Goal: Information Seeking & Learning: Check status

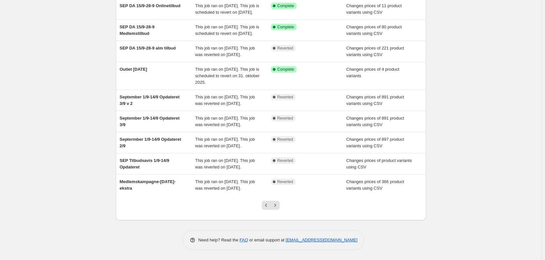
scroll to position [141, 0]
drag, startPoint x: 276, startPoint y: 202, endPoint x: 278, endPoint y: 207, distance: 5.1
click at [277, 207] on button "Next" at bounding box center [274, 205] width 9 height 9
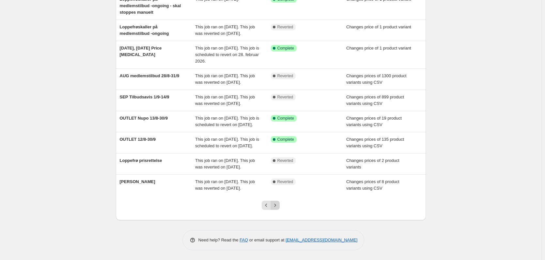
click at [276, 207] on icon "Next" at bounding box center [275, 205] width 7 height 7
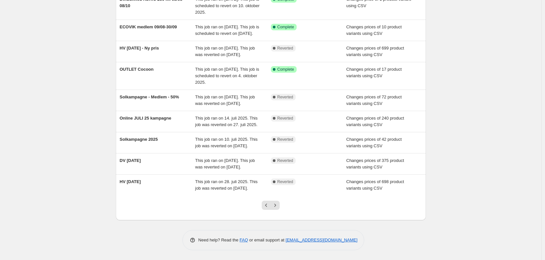
scroll to position [134, 0]
click at [277, 205] on icon "Next" at bounding box center [275, 205] width 7 height 7
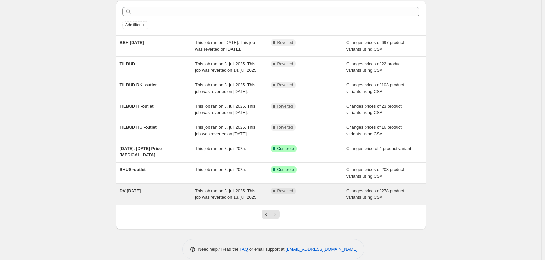
scroll to position [59, 0]
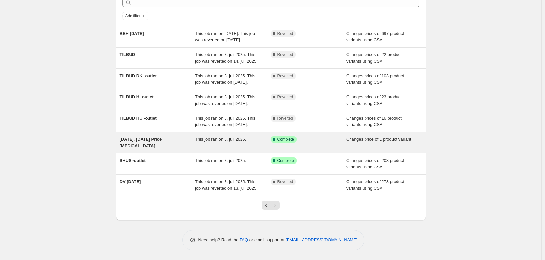
click at [325, 140] on div "Success Complete Complete" at bounding box center [304, 139] width 66 height 7
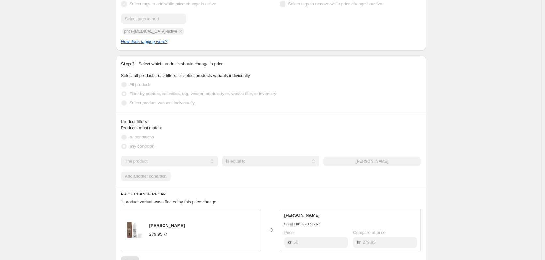
scroll to position [182, 0]
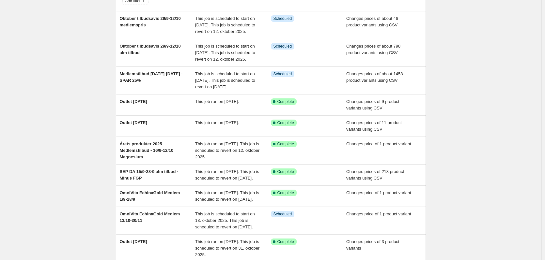
scroll to position [154, 0]
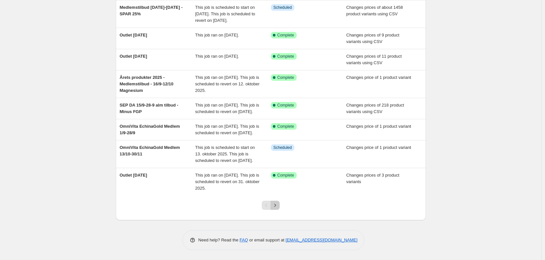
click at [280, 207] on button "Next" at bounding box center [274, 205] width 9 height 9
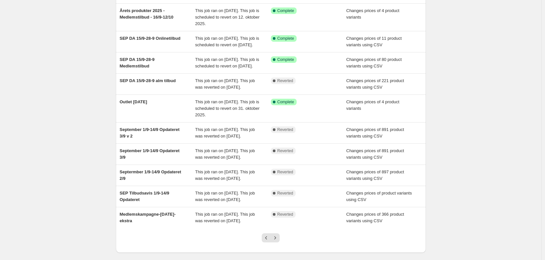
scroll to position [141, 0]
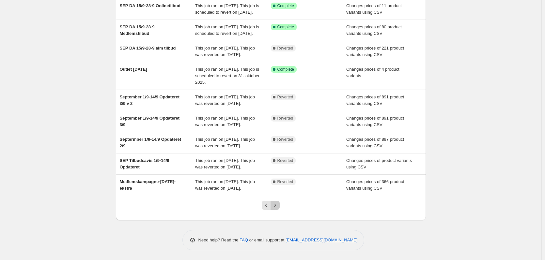
click at [275, 207] on icon "Next" at bounding box center [275, 205] width 7 height 7
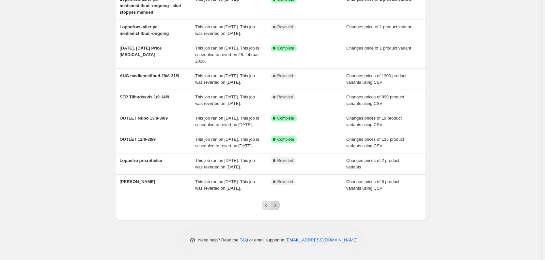
click at [278, 207] on icon "Next" at bounding box center [275, 205] width 7 height 7
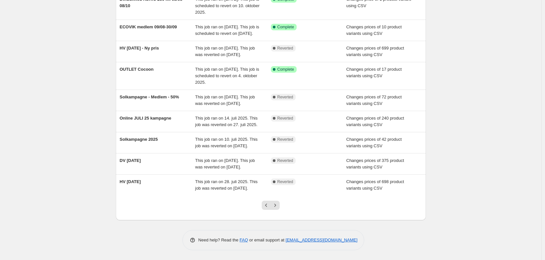
scroll to position [134, 0]
click at [277, 205] on icon "Next" at bounding box center [275, 205] width 7 height 7
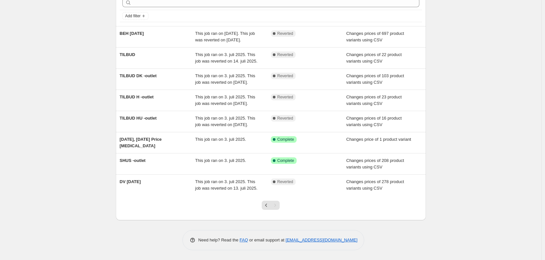
scroll to position [59, 0]
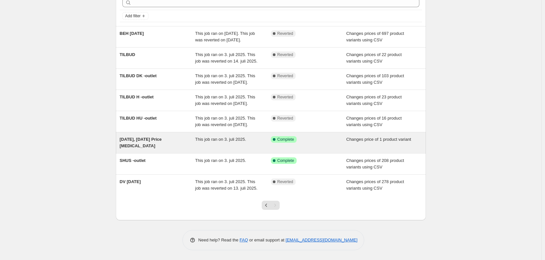
click at [139, 136] on div "[DATE], [DATE] Price [MEDICAL_DATA]" at bounding box center [158, 142] width 76 height 13
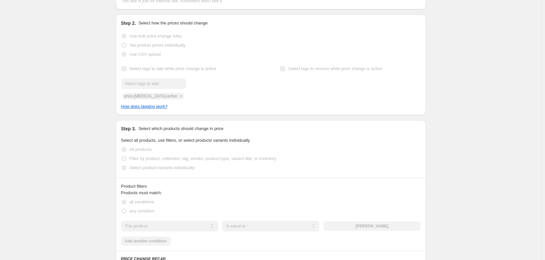
scroll to position [117, 0]
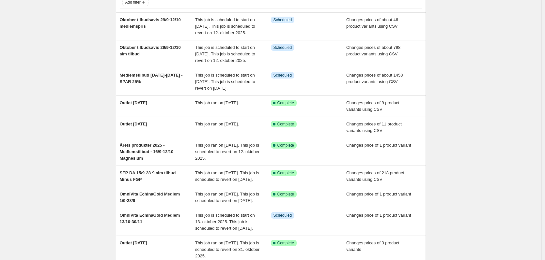
scroll to position [154, 0]
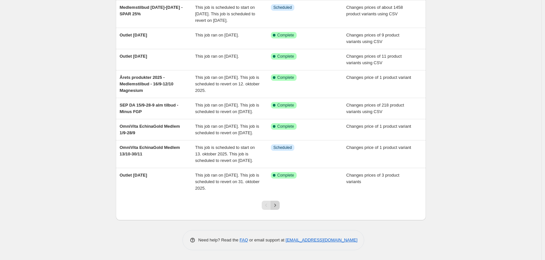
click at [276, 206] on icon "Next" at bounding box center [275, 205] width 7 height 7
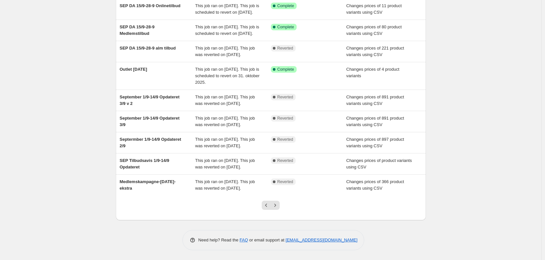
scroll to position [141, 0]
click at [277, 206] on icon "Next" at bounding box center [275, 205] width 7 height 7
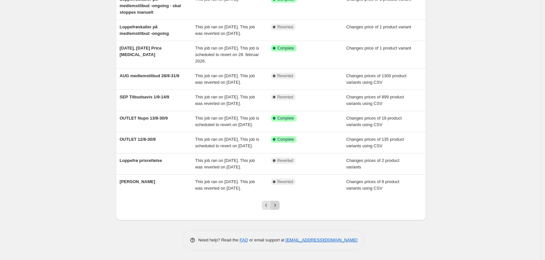
click at [278, 208] on icon "Next" at bounding box center [275, 205] width 7 height 7
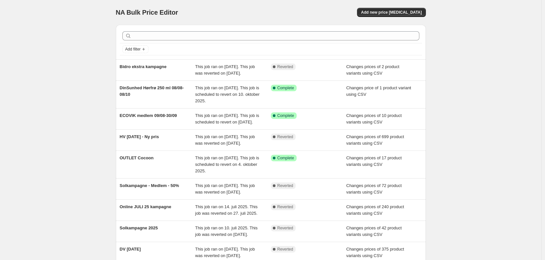
scroll to position [134, 0]
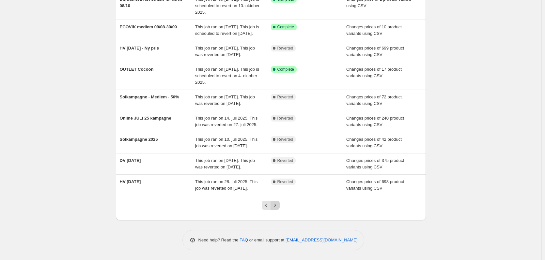
click at [278, 205] on icon "Next" at bounding box center [275, 205] width 7 height 7
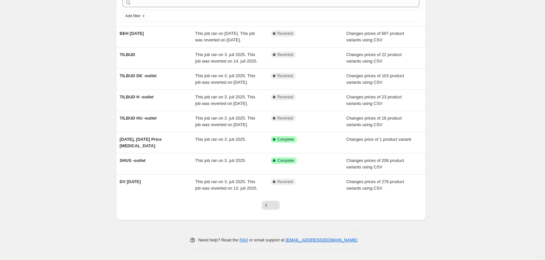
scroll to position [59, 0]
click at [267, 206] on icon "Previous" at bounding box center [266, 205] width 7 height 7
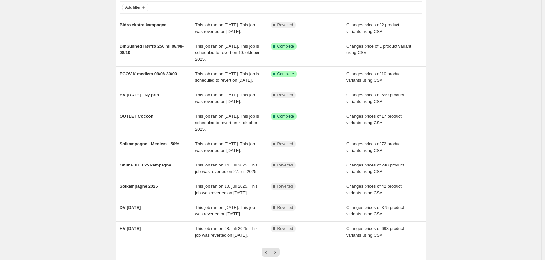
scroll to position [134, 0]
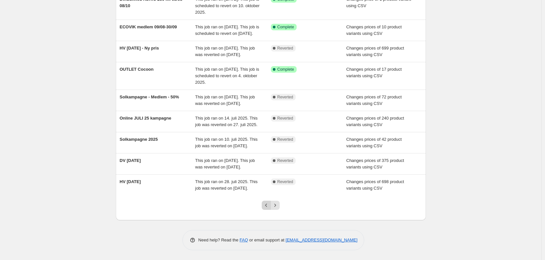
click at [265, 205] on icon "Previous" at bounding box center [266, 205] width 7 height 7
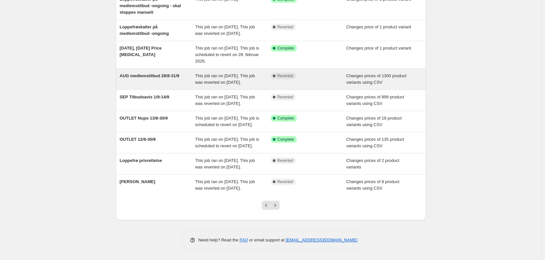
scroll to position [141, 0]
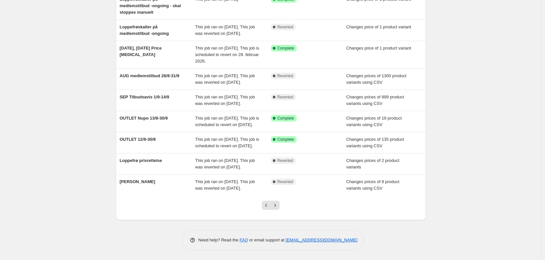
click at [284, 204] on div at bounding box center [270, 208] width 26 height 25
click at [280, 207] on button "Next" at bounding box center [274, 205] width 9 height 9
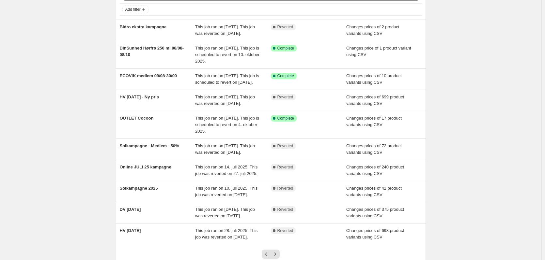
scroll to position [134, 0]
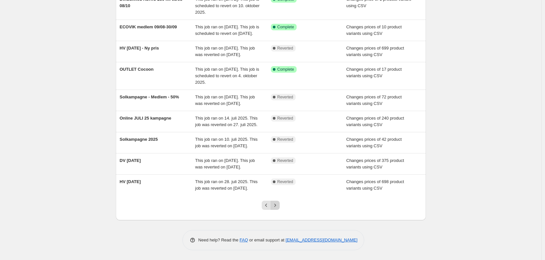
click at [281, 208] on div at bounding box center [270, 208] width 26 height 25
click at [280, 206] on button "Next" at bounding box center [274, 205] width 9 height 9
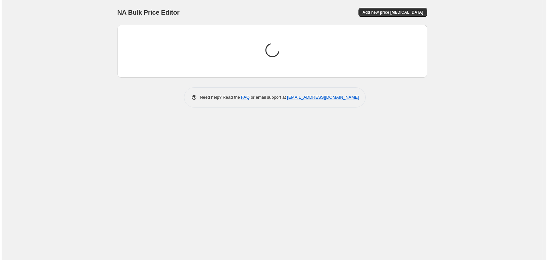
scroll to position [0, 0]
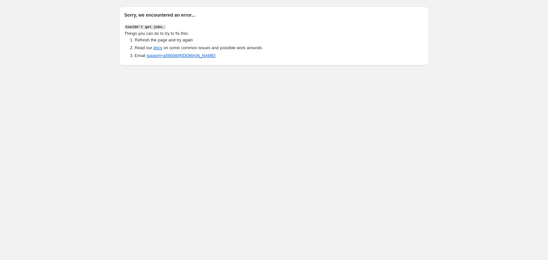
click at [42, 46] on div "Sorry, we encountered an error... Couldn't get jobs. Things you can do to try t…" at bounding box center [274, 34] width 548 height 68
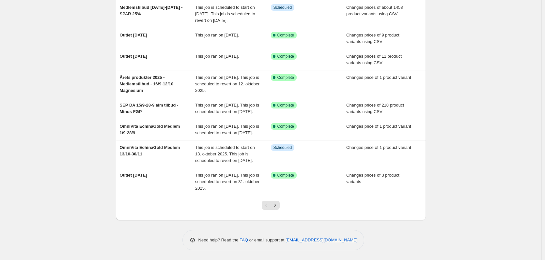
scroll to position [154, 0]
click at [277, 207] on icon "Next" at bounding box center [275, 205] width 7 height 7
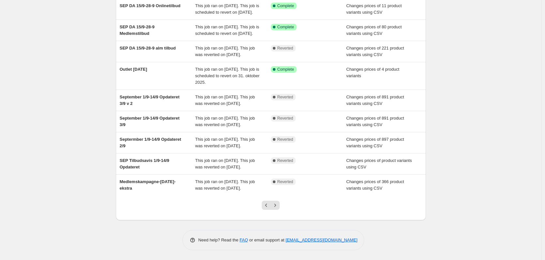
scroll to position [141, 0]
click at [278, 206] on icon "Next" at bounding box center [275, 205] width 7 height 7
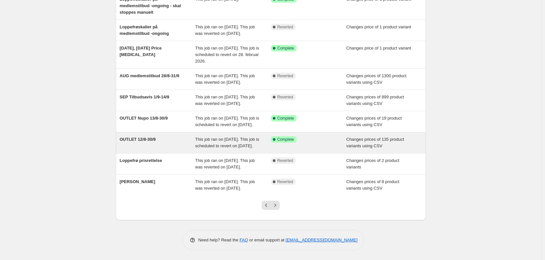
click at [313, 136] on div "Success Complete Complete" at bounding box center [304, 139] width 66 height 7
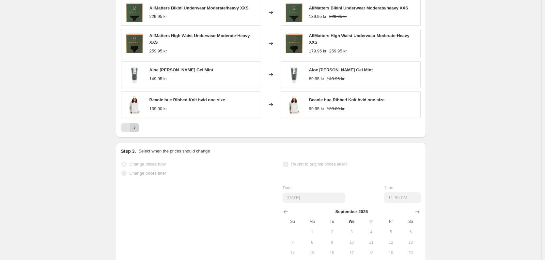
scroll to position [359, 0]
click at [138, 131] on icon "Next" at bounding box center [134, 127] width 7 height 7
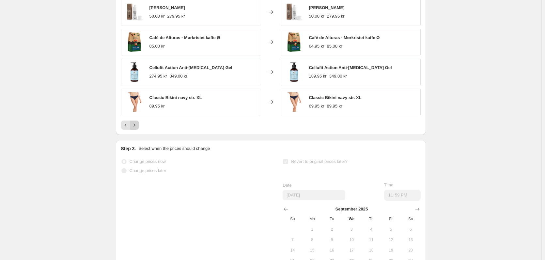
click at [138, 129] on icon "Next" at bounding box center [134, 125] width 7 height 7
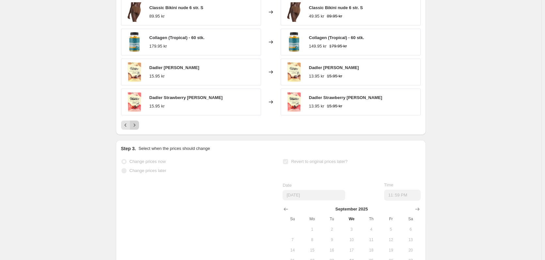
click at [138, 129] on icon "Next" at bounding box center [134, 125] width 7 height 7
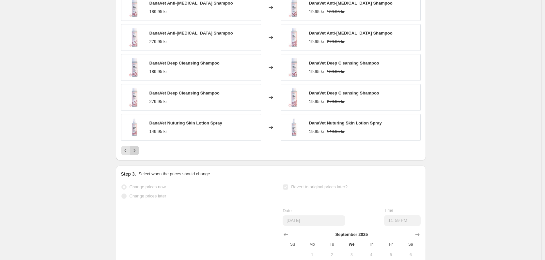
scroll to position [326, 0]
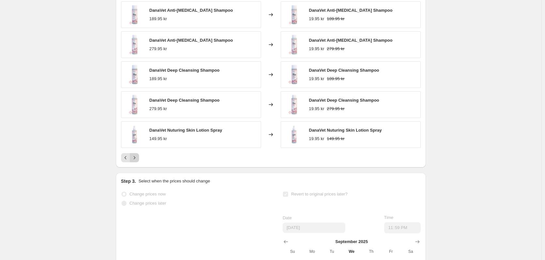
click at [138, 161] on icon "Next" at bounding box center [134, 158] width 7 height 7
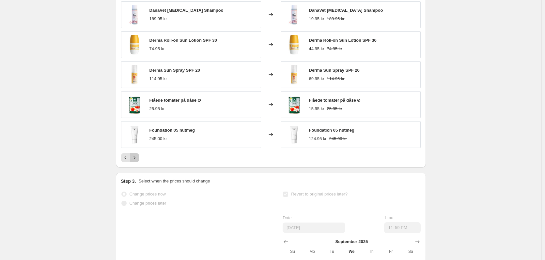
click at [136, 161] on icon "Next" at bounding box center [134, 158] width 7 height 7
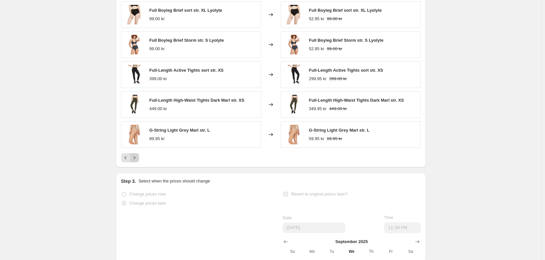
click at [136, 161] on icon "Next" at bounding box center [134, 158] width 7 height 7
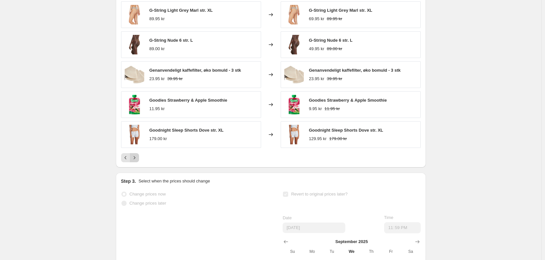
click at [136, 161] on icon "Next" at bounding box center [134, 158] width 7 height 7
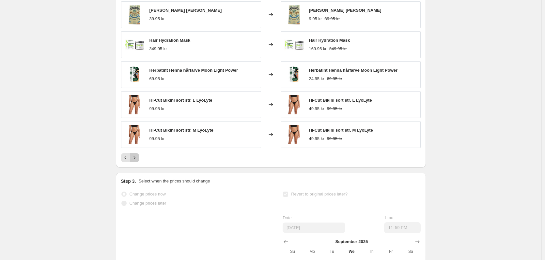
click at [136, 161] on icon "Next" at bounding box center [134, 158] width 7 height 7
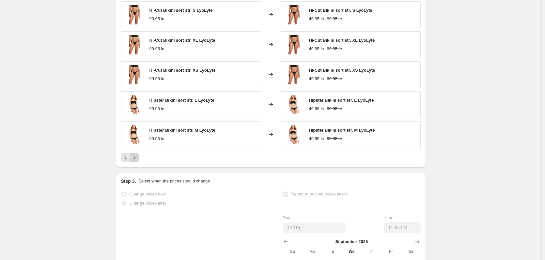
click at [136, 161] on icon "Next" at bounding box center [134, 158] width 7 height 7
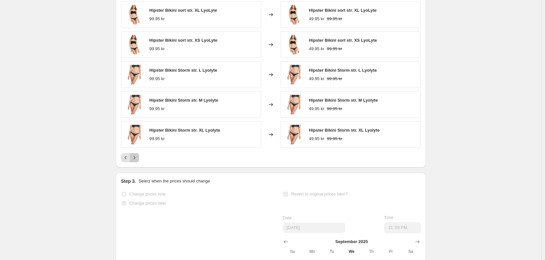
click at [134, 161] on icon "Next" at bounding box center [134, 158] width 7 height 7
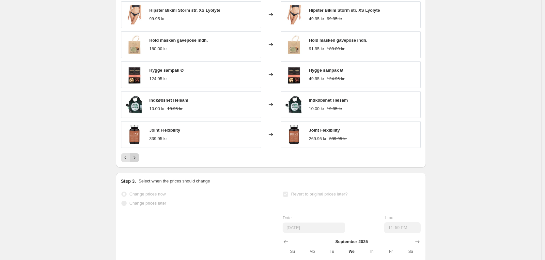
click at [138, 161] on icon "Next" at bounding box center [134, 158] width 7 height 7
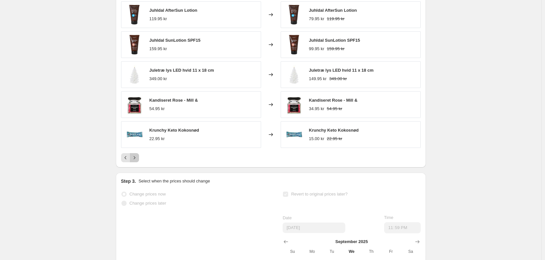
click at [138, 161] on icon "Next" at bounding box center [134, 158] width 7 height 7
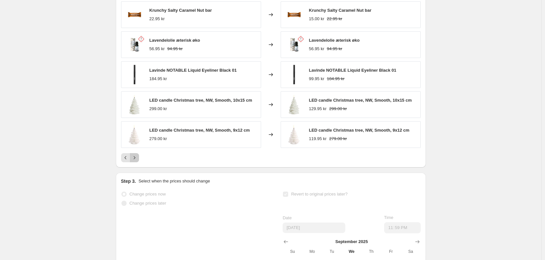
click at [138, 161] on icon "Next" at bounding box center [134, 158] width 7 height 7
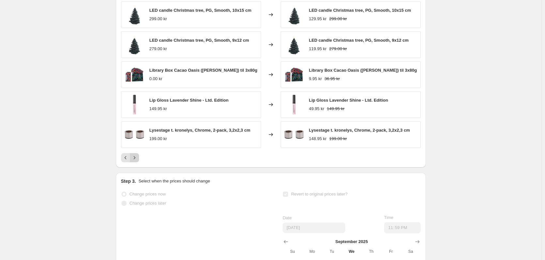
click at [138, 161] on icon "Next" at bounding box center [134, 158] width 7 height 7
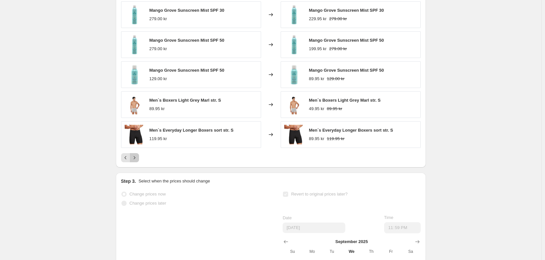
click at [138, 161] on icon "Next" at bounding box center [134, 158] width 7 height 7
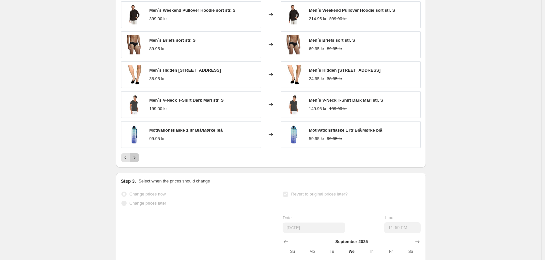
click at [138, 161] on icon "Next" at bounding box center [134, 158] width 7 height 7
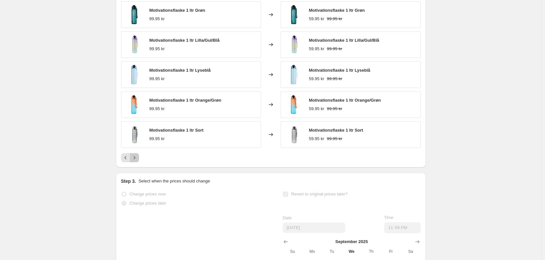
click at [138, 161] on icon "Next" at bounding box center [134, 158] width 7 height 7
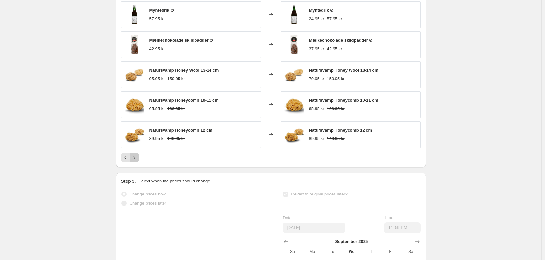
click at [138, 161] on icon "Next" at bounding box center [134, 158] width 7 height 7
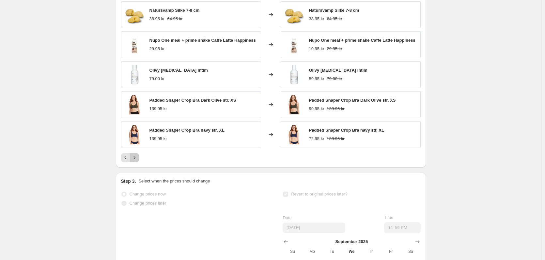
click at [138, 161] on icon "Next" at bounding box center [134, 158] width 7 height 7
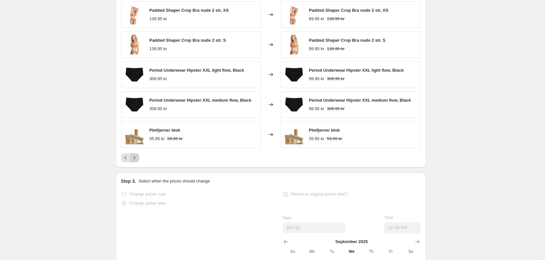
click at [137, 161] on icon "Next" at bounding box center [134, 158] width 7 height 7
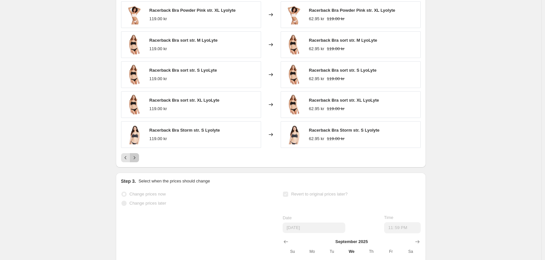
click at [137, 161] on icon "Next" at bounding box center [134, 158] width 7 height 7
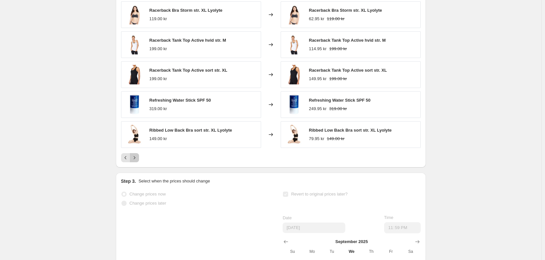
click at [137, 161] on icon "Next" at bounding box center [134, 158] width 7 height 7
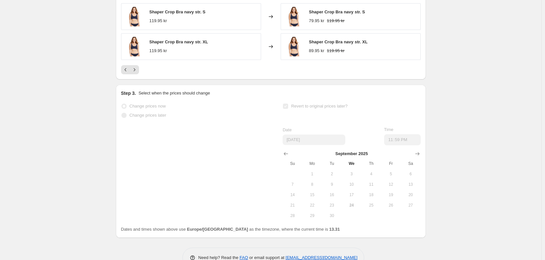
scroll to position [369, 0]
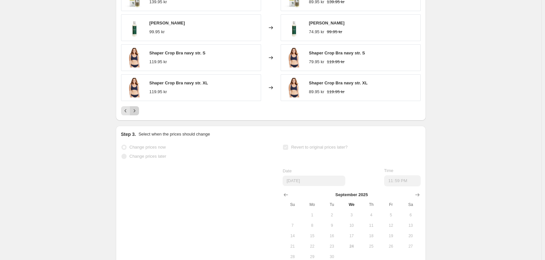
click at [135, 114] on icon "Next" at bounding box center [134, 111] width 7 height 7
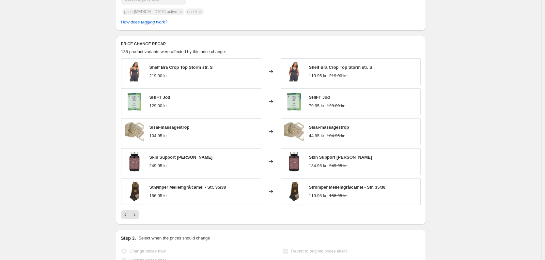
scroll to position [238, 0]
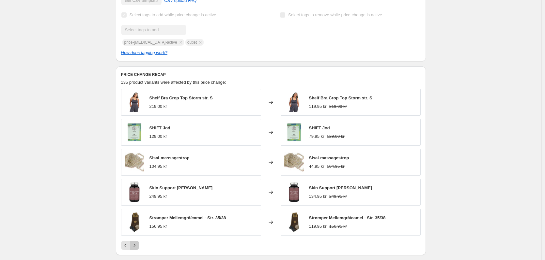
click at [137, 249] on icon "Next" at bounding box center [134, 245] width 7 height 7
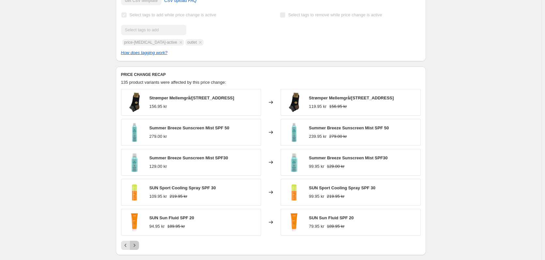
click at [138, 249] on icon "Next" at bounding box center [134, 245] width 7 height 7
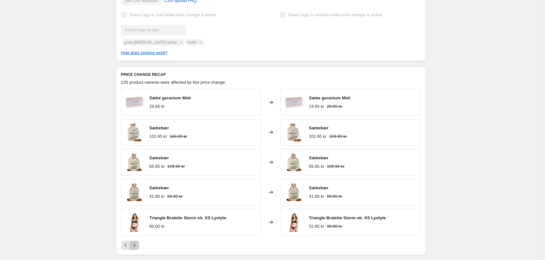
click at [138, 249] on icon "Next" at bounding box center [134, 245] width 7 height 7
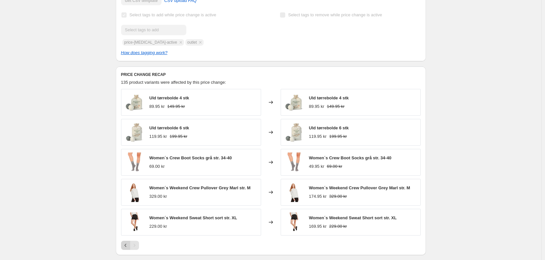
click at [126, 249] on icon "Previous" at bounding box center [125, 245] width 7 height 7
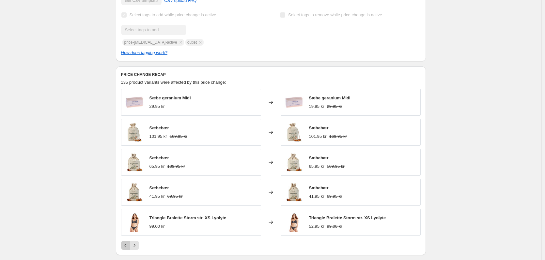
click at [126, 249] on icon "Previous" at bounding box center [125, 245] width 7 height 7
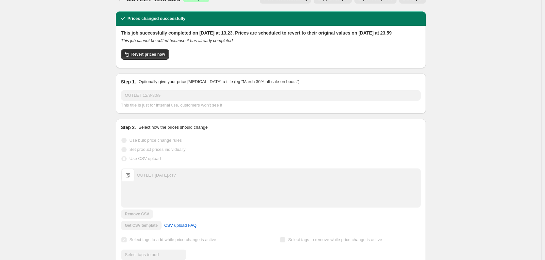
scroll to position [0, 0]
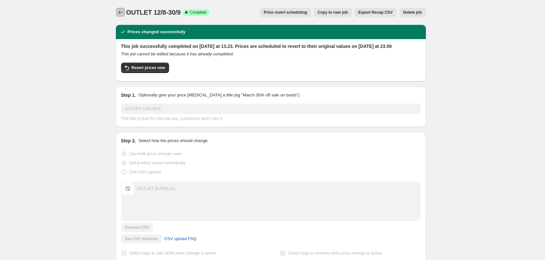
click at [124, 12] on icon "Price change jobs" at bounding box center [120, 12] width 7 height 7
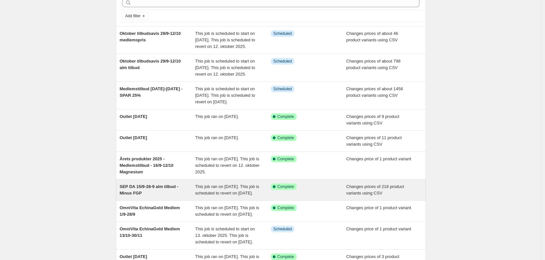
scroll to position [154, 0]
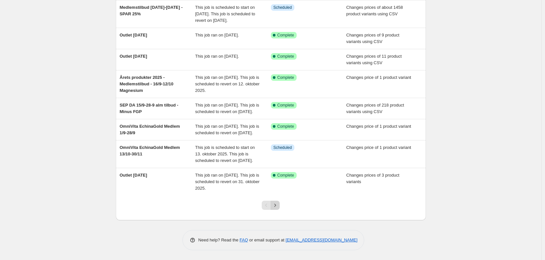
click at [277, 207] on icon "Next" at bounding box center [275, 205] width 7 height 7
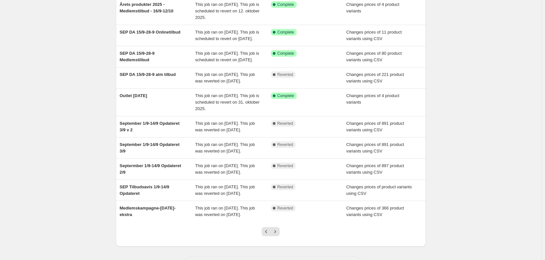
scroll to position [141, 0]
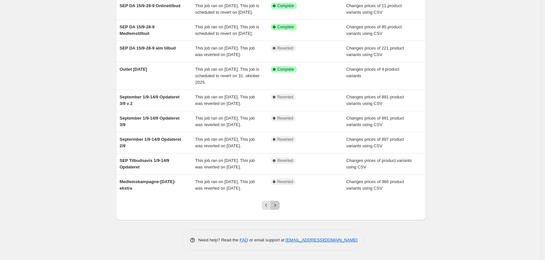
click at [277, 207] on icon "Next" at bounding box center [275, 205] width 7 height 7
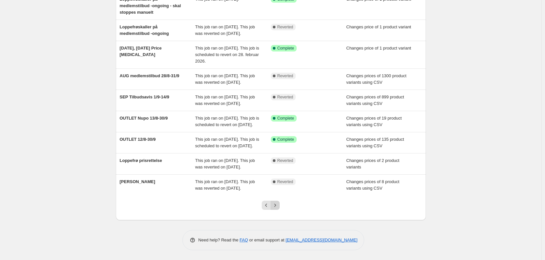
click at [276, 205] on icon "Next" at bounding box center [275, 205] width 2 height 3
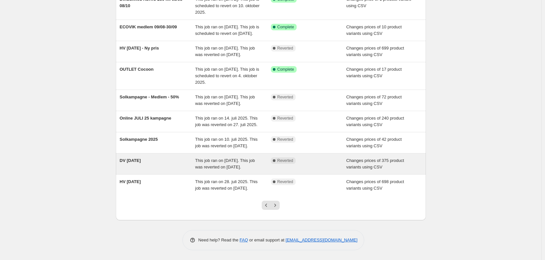
scroll to position [134, 0]
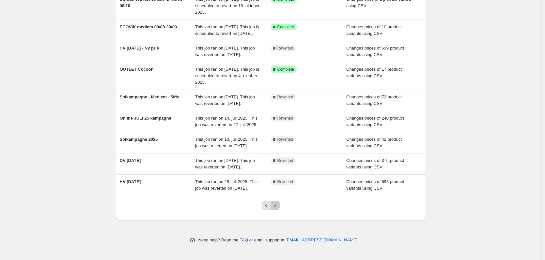
click at [275, 207] on icon "Next" at bounding box center [275, 205] width 7 height 7
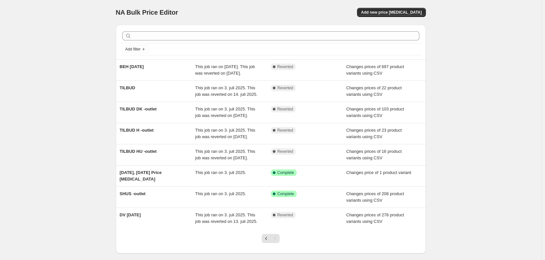
scroll to position [59, 0]
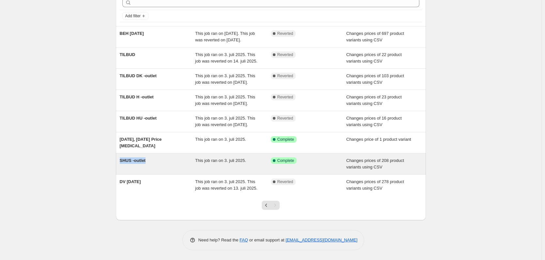
drag, startPoint x: 119, startPoint y: 160, endPoint x: 148, endPoint y: 162, distance: 29.1
click at [148, 162] on div "SHUS -outlet This job ran on 3. juli 2025. Success Complete Complete Changes pr…" at bounding box center [271, 164] width 310 height 21
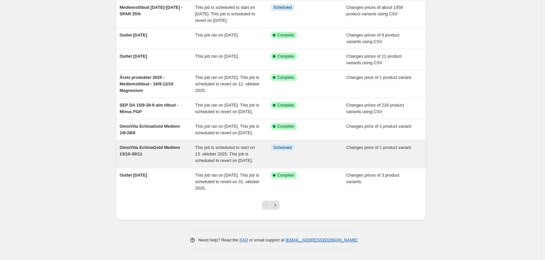
scroll to position [154, 0]
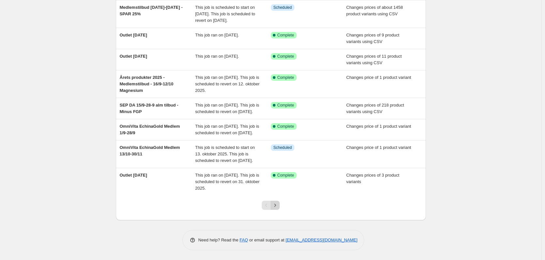
click at [278, 207] on icon "Next" at bounding box center [275, 205] width 7 height 7
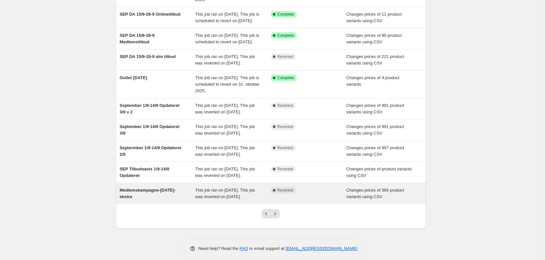
scroll to position [141, 0]
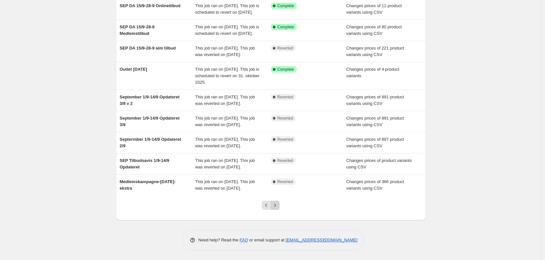
click at [277, 206] on icon "Next" at bounding box center [275, 205] width 7 height 7
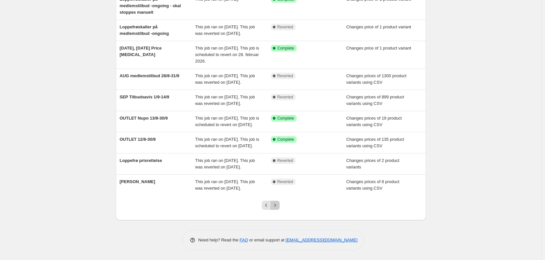
click at [280, 206] on button "Next" at bounding box center [274, 205] width 9 height 9
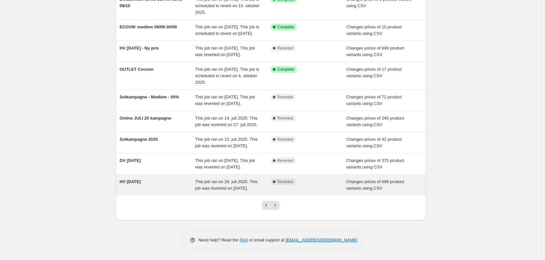
scroll to position [134, 0]
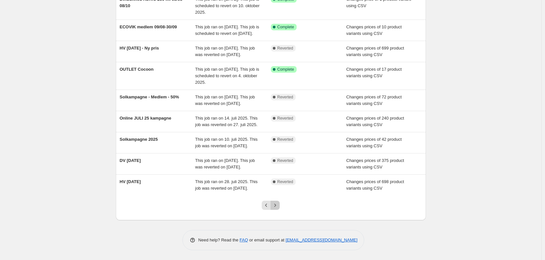
click at [275, 208] on icon "Next" at bounding box center [275, 205] width 7 height 7
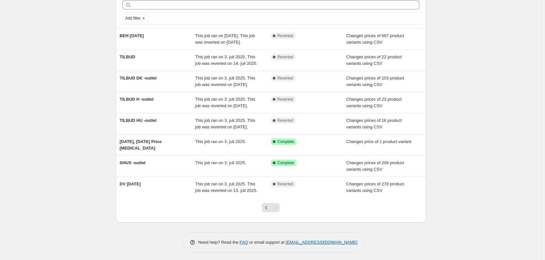
scroll to position [59, 0]
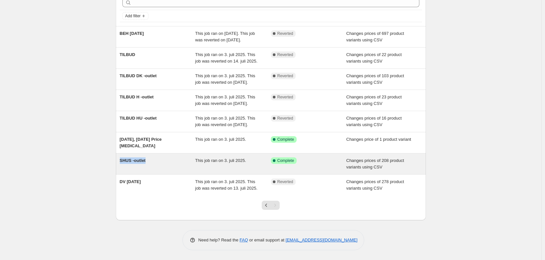
drag, startPoint x: 113, startPoint y: 164, endPoint x: 147, endPoint y: 163, distance: 34.6
click at [147, 163] on div "Add filter BEH [DATE] This job ran on [DATE]. This job was reverted on [DATE]. …" at bounding box center [268, 103] width 315 height 234
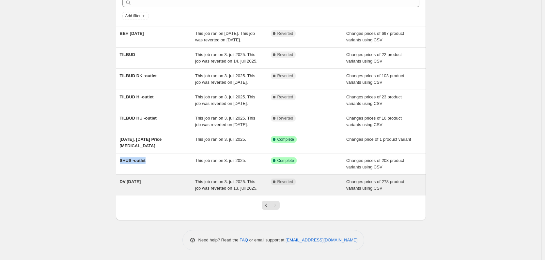
copy span "SHUS -outlet"
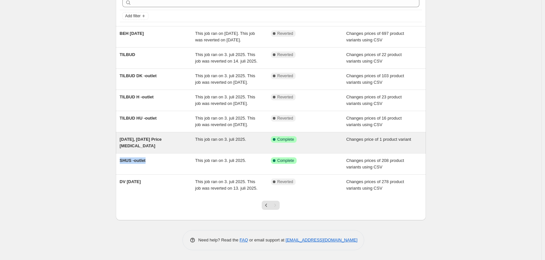
drag, startPoint x: 109, startPoint y: 139, endPoint x: 160, endPoint y: 150, distance: 51.7
click at [160, 150] on div "NA Bulk Price Editor. This page is ready NA Bulk Price Editor Add new price [ME…" at bounding box center [270, 114] width 541 height 294
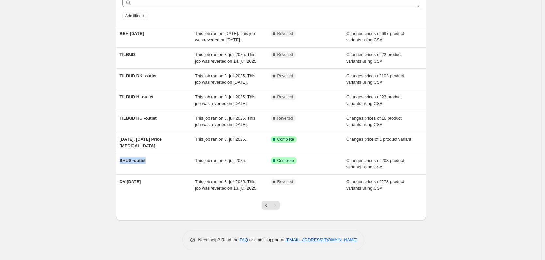
copy span "[DATE], [DATE] Price [MEDICAL_DATA]"
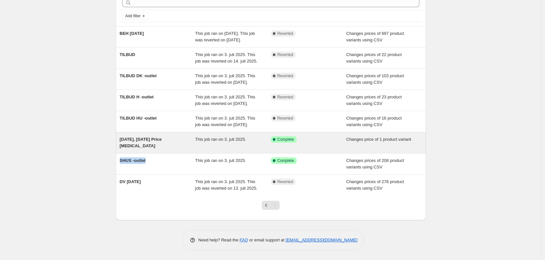
click at [259, 137] on div "This job ran on 3. juli 2025." at bounding box center [233, 142] width 76 height 13
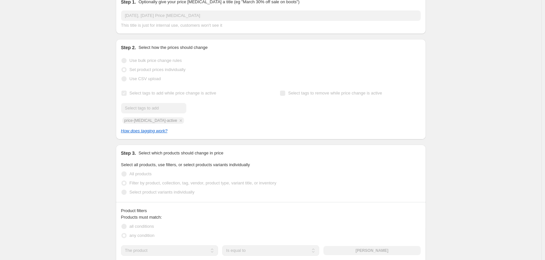
scroll to position [131, 0]
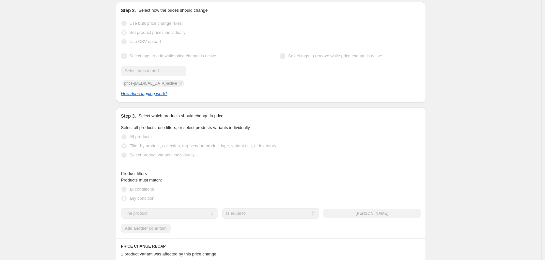
drag, startPoint x: 68, startPoint y: 120, endPoint x: 118, endPoint y: 37, distance: 97.5
click at [68, 120] on div "[DATE], [DATE] Price [MEDICAL_DATA]. This page is ready [DATE], [DATE] Price [M…" at bounding box center [270, 139] width 541 height 541
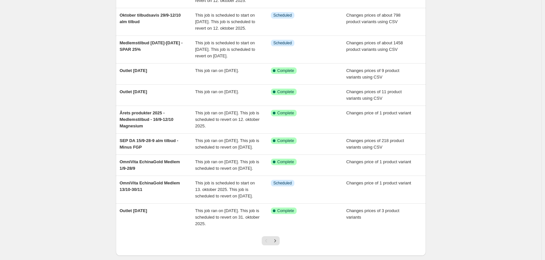
scroll to position [154, 0]
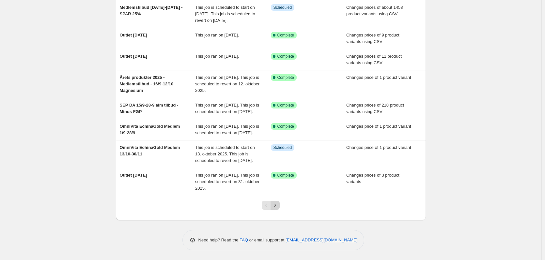
click at [278, 207] on icon "Next" at bounding box center [275, 205] width 7 height 7
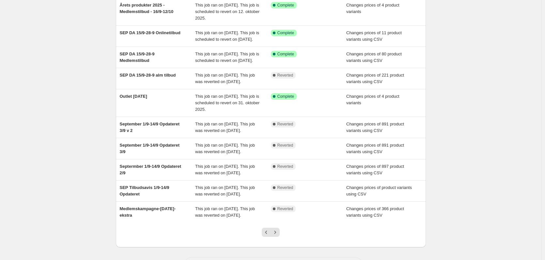
scroll to position [141, 0]
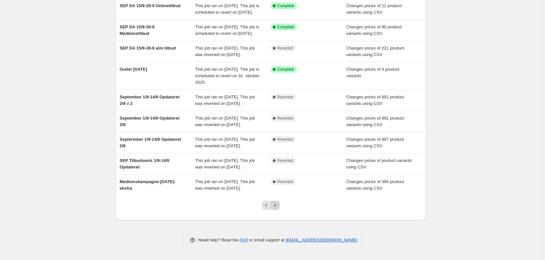
click at [278, 207] on icon "Next" at bounding box center [275, 205] width 7 height 7
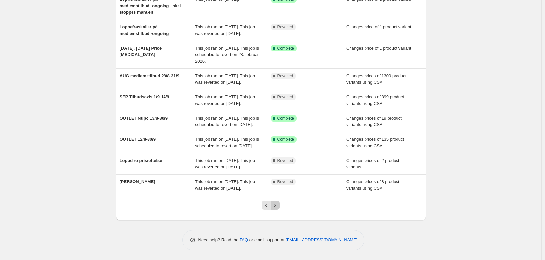
click at [278, 205] on icon "Next" at bounding box center [275, 205] width 7 height 7
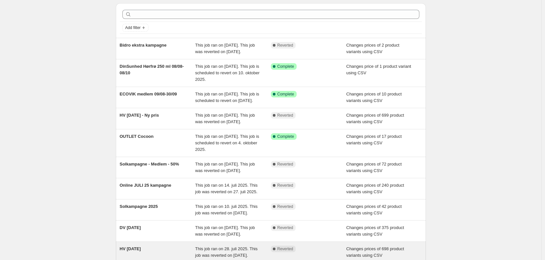
scroll to position [134, 0]
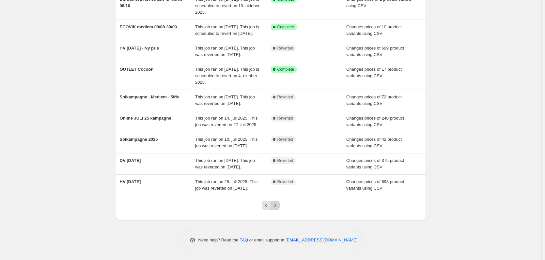
click at [275, 208] on icon "Next" at bounding box center [275, 205] width 7 height 7
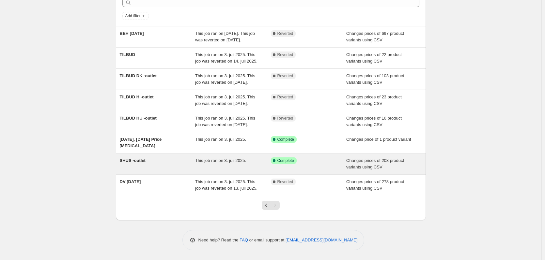
scroll to position [59, 0]
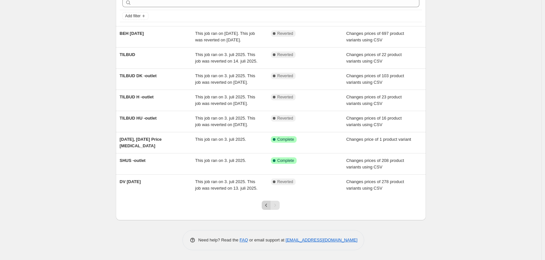
click at [268, 206] on icon "Previous" at bounding box center [266, 205] width 7 height 7
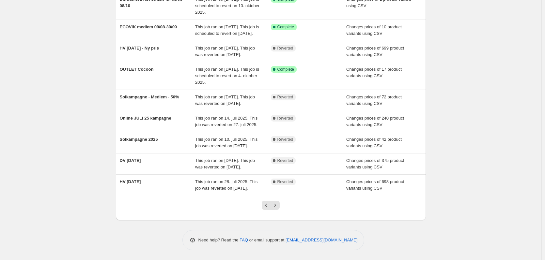
scroll to position [69, 0]
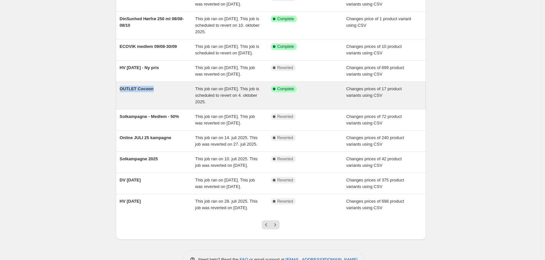
drag, startPoint x: 98, startPoint y: 101, endPoint x: 152, endPoint y: 117, distance: 57.0
click at [152, 117] on div "NA Bulk Price Editor. This page is ready NA Bulk Price Editor Add new price [ME…" at bounding box center [270, 105] width 541 height 349
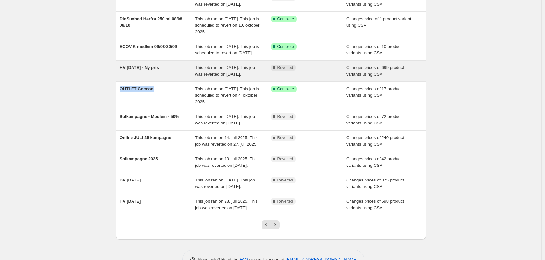
copy span "OUTLET Cocoon"
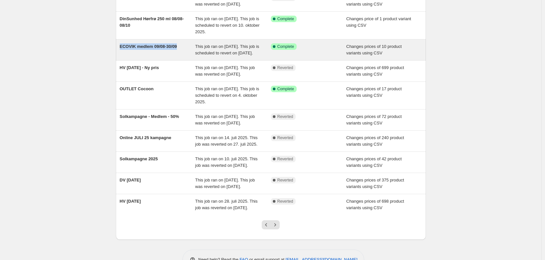
drag, startPoint x: 92, startPoint y: 55, endPoint x: 180, endPoint y: 53, distance: 88.4
click at [180, 53] on div "NA Bulk Price Editor. This page is ready NA Bulk Price Editor Add new price [ME…" at bounding box center [270, 105] width 541 height 349
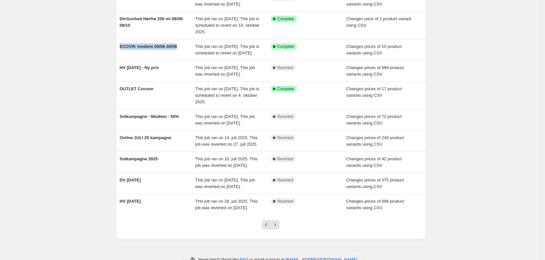
copy span "ECOVIK medlem 09/08-30/09"
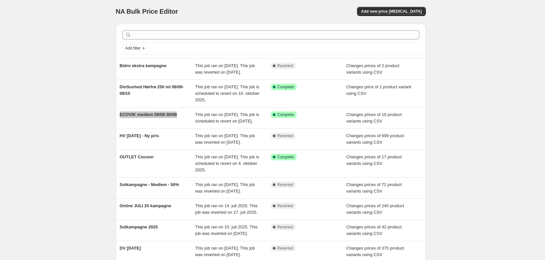
scroll to position [0, 0]
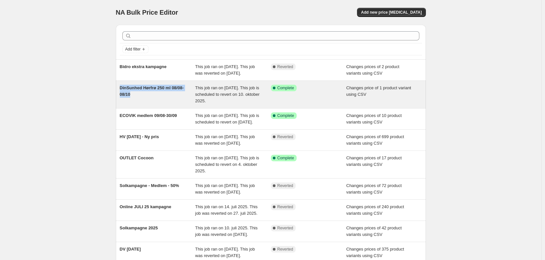
drag, startPoint x: 107, startPoint y: 93, endPoint x: 153, endPoint y: 105, distance: 47.4
click at [153, 105] on div "NA Bulk Price Editor. This page is ready NA Bulk Price Editor Add new price [ME…" at bounding box center [270, 174] width 541 height 349
copy span "DinSunhed Hørfrø 250 ml 08/08-08/10"
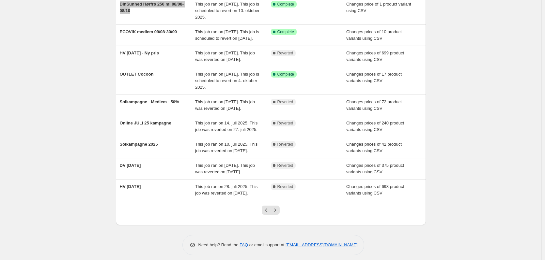
scroll to position [134, 0]
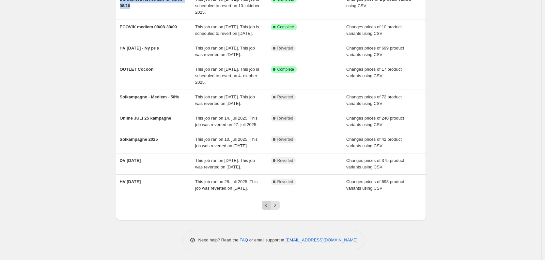
click at [269, 207] on icon "Previous" at bounding box center [266, 205] width 7 height 7
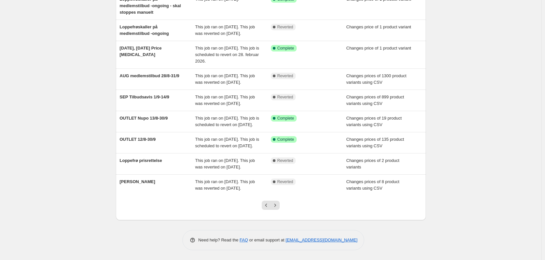
scroll to position [141, 0]
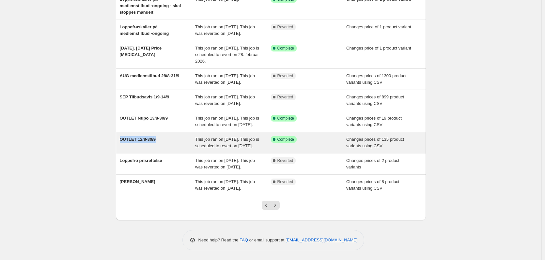
drag, startPoint x: 106, startPoint y: 121, endPoint x: 164, endPoint y: 125, distance: 58.2
click at [164, 125] on div "NA Bulk Price Editor. This page is ready NA Bulk Price Editor Add new price [ME…" at bounding box center [270, 85] width 541 height 349
copy span "OUTLET 12/8-30/9"
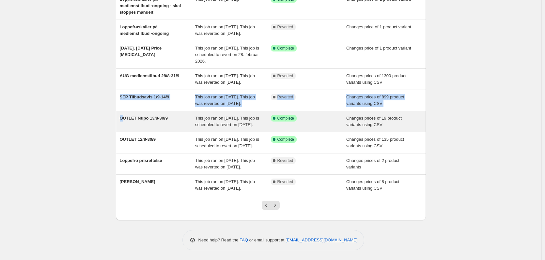
drag, startPoint x: 100, startPoint y: 83, endPoint x: 124, endPoint y: 92, distance: 26.1
click at [124, 92] on div "NA Bulk Price Editor. This page is ready NA Bulk Price Editor Add new price [ME…" at bounding box center [270, 85] width 541 height 349
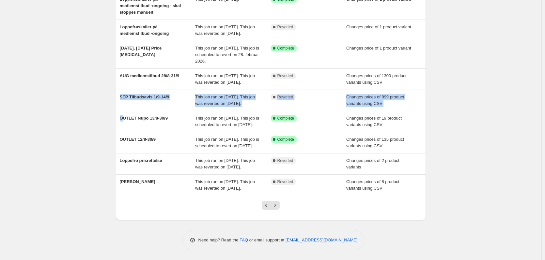
click at [91, 92] on div "NA Bulk Price Editor. This page is ready NA Bulk Price Editor Add new price [ME…" at bounding box center [270, 85] width 541 height 349
click at [105, 92] on div "NA Bulk Price Editor. This page is ready NA Bulk Price Editor Add new price [ME…" at bounding box center [270, 85] width 541 height 349
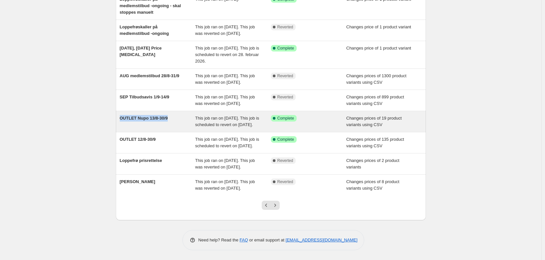
drag, startPoint x: 109, startPoint y: 95, endPoint x: 174, endPoint y: 100, distance: 65.4
click at [174, 100] on div "NA Bulk Price Editor. This page is ready NA Bulk Price Editor Add new price [ME…" at bounding box center [270, 85] width 541 height 349
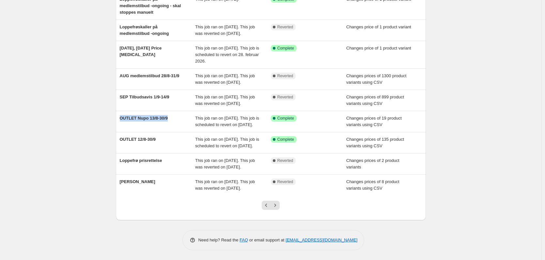
copy span "OUTLET Nupo 13/8-30/9"
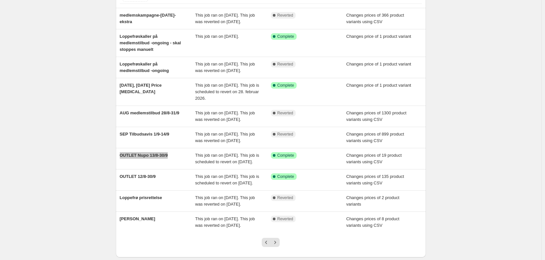
scroll to position [43, 0]
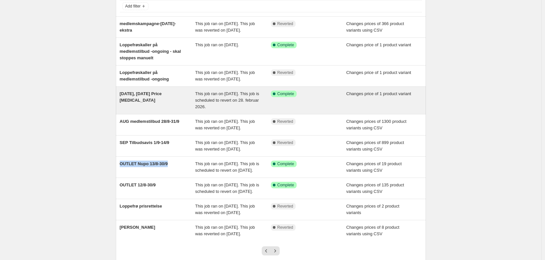
drag, startPoint x: 103, startPoint y: 106, endPoint x: 146, endPoint y: 119, distance: 44.3
click at [146, 119] on div "NA Bulk Price Editor. This page is ready NA Bulk Price Editor Add new price [ME…" at bounding box center [270, 131] width 541 height 349
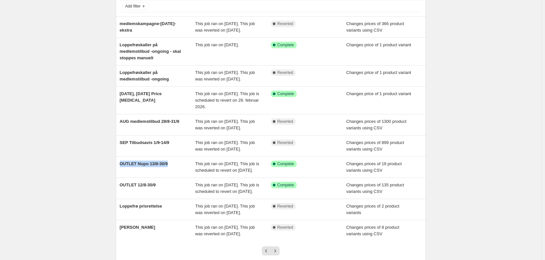
copy span "[DATE], [DATE] Price [MEDICAL_DATA]"
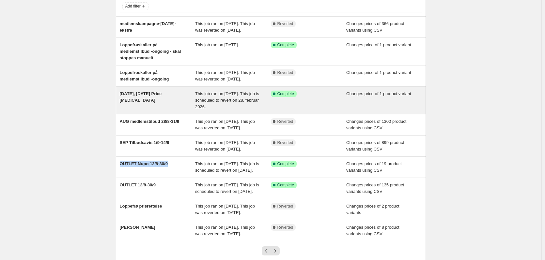
click at [181, 110] on div "[DATE], [DATE] Price [MEDICAL_DATA]" at bounding box center [158, 101] width 76 height 20
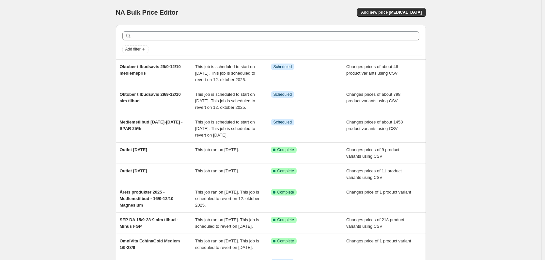
scroll to position [154, 0]
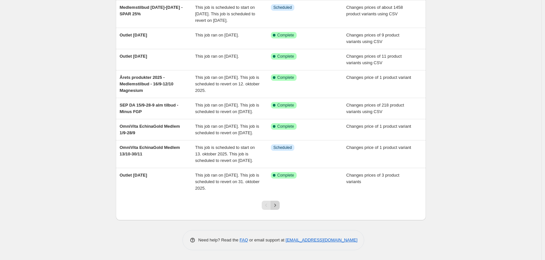
click at [276, 206] on icon "Next" at bounding box center [275, 205] width 7 height 7
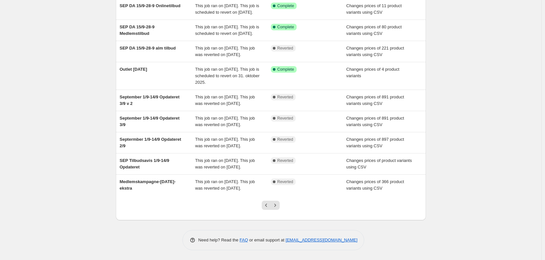
scroll to position [131, 0]
click at [278, 209] on icon "Next" at bounding box center [275, 205] width 7 height 7
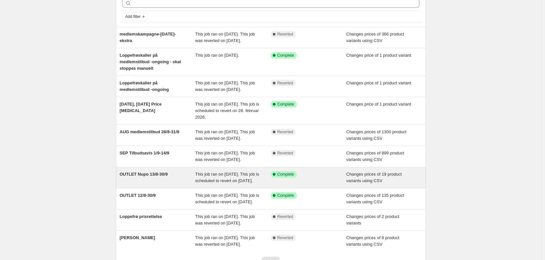
scroll to position [141, 0]
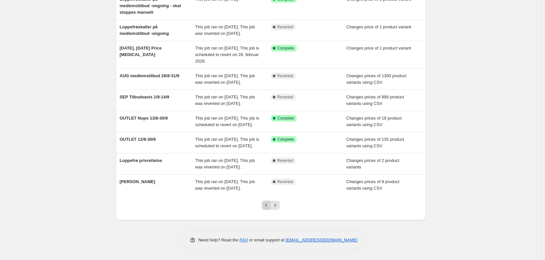
click at [267, 207] on icon "Previous" at bounding box center [266, 205] width 7 height 7
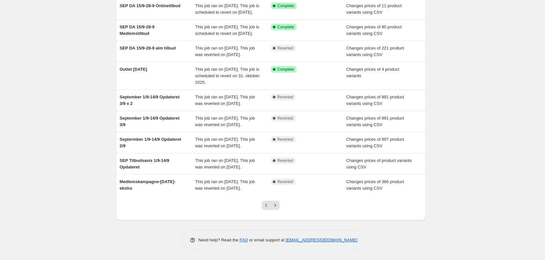
scroll to position [76, 0]
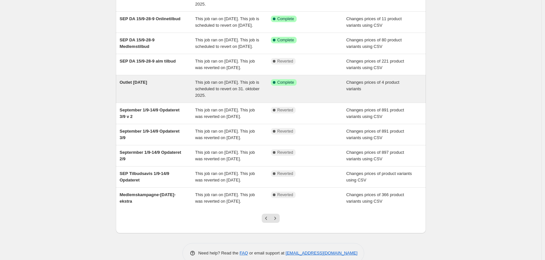
drag, startPoint x: 109, startPoint y: 104, endPoint x: 161, endPoint y: 109, distance: 51.7
click at [161, 109] on div "NA Bulk Price Editor. This page is ready NA Bulk Price Editor Add new price [ME…" at bounding box center [270, 98] width 541 height 349
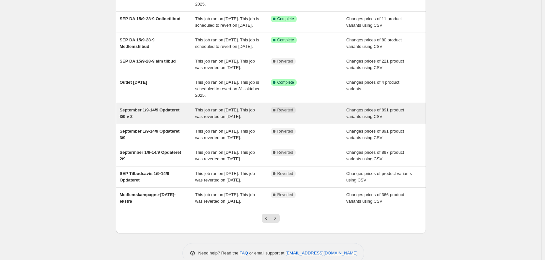
copy span "Outlet [DATE]"
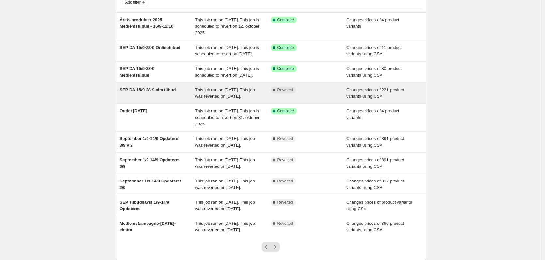
scroll to position [10, 0]
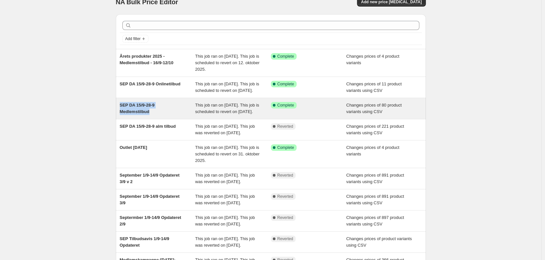
drag, startPoint x: 107, startPoint y: 111, endPoint x: 158, endPoint y: 123, distance: 52.6
click at [158, 123] on div "NA Bulk Price Editor. This page is ready NA Bulk Price Editor Add new price [ME…" at bounding box center [270, 164] width 541 height 349
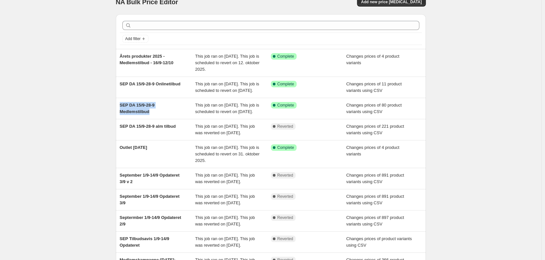
copy span "SEP DA 15/9-28-9 Medlemstilbud"
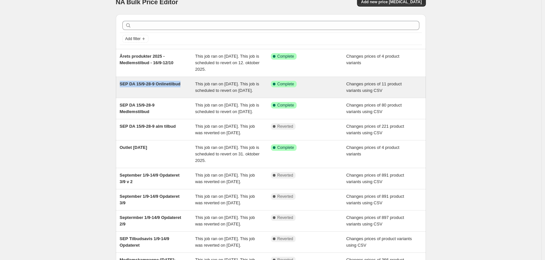
drag, startPoint x: 109, startPoint y: 86, endPoint x: 186, endPoint y: 95, distance: 77.3
click at [186, 95] on div "NA Bulk Price Editor. This page is ready NA Bulk Price Editor Add new price [ME…" at bounding box center [270, 164] width 541 height 349
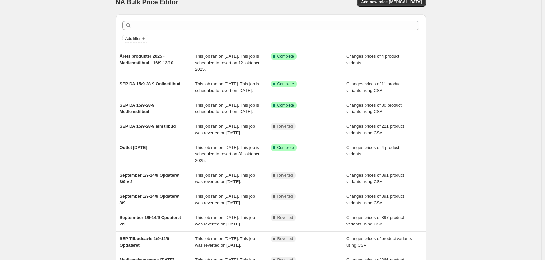
click at [97, 63] on div "NA Bulk Price Editor. This page is ready NA Bulk Price Editor Add new price [ME…" at bounding box center [270, 164] width 541 height 349
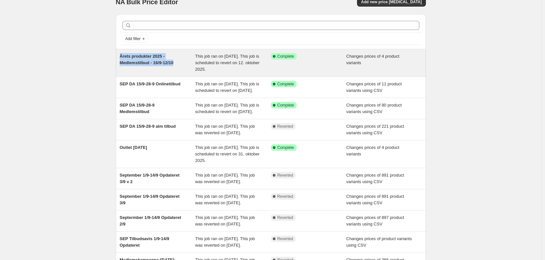
drag, startPoint x: 102, startPoint y: 58, endPoint x: 183, endPoint y: 70, distance: 81.8
click at [183, 70] on div "NA Bulk Price Editor. This page is ready NA Bulk Price Editor Add new price [ME…" at bounding box center [270, 164] width 541 height 349
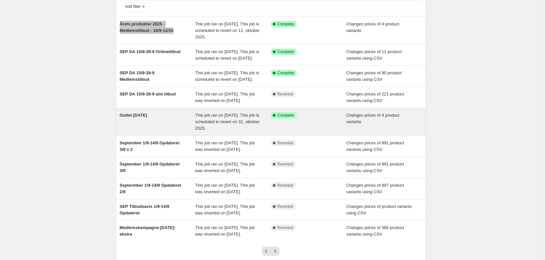
scroll to position [141, 0]
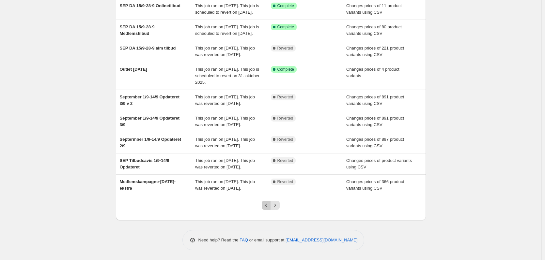
click at [269, 204] on icon "Previous" at bounding box center [266, 205] width 7 height 7
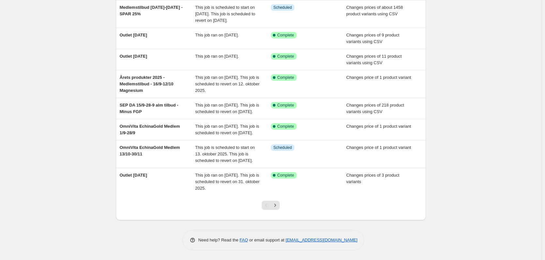
scroll to position [154, 0]
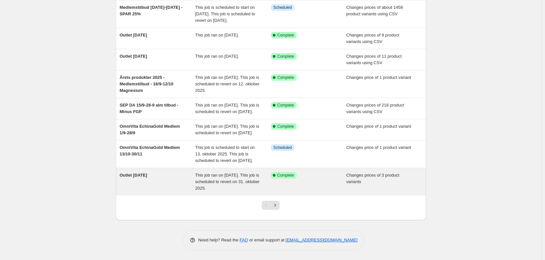
drag, startPoint x: 101, startPoint y: 175, endPoint x: 163, endPoint y: 177, distance: 61.7
click at [163, 177] on div "NA Bulk Price Editor. This page is ready NA Bulk Price Editor Add new price [ME…" at bounding box center [270, 72] width 541 height 375
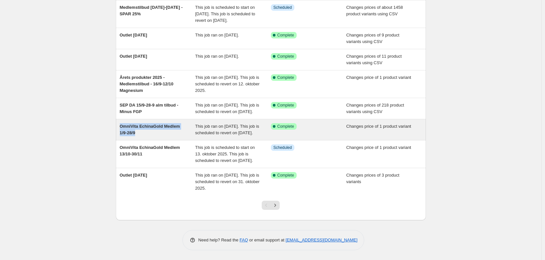
drag, startPoint x: 107, startPoint y: 114, endPoint x: 150, endPoint y: 122, distance: 43.5
click at [150, 122] on div "NA Bulk Price Editor. This page is ready NA Bulk Price Editor Add new price [ME…" at bounding box center [270, 72] width 541 height 375
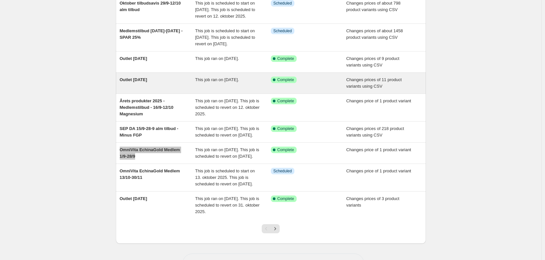
scroll to position [89, 0]
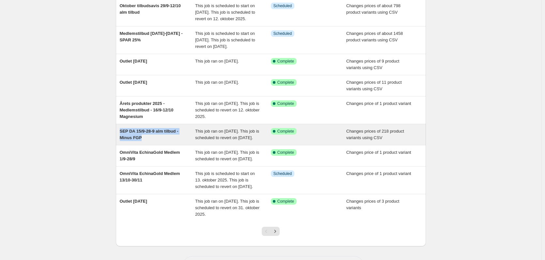
drag, startPoint x: 93, startPoint y: 152, endPoint x: 145, endPoint y: 166, distance: 53.7
click at [145, 166] on div "NA Bulk Price Editor. This page is ready NA Bulk Price Editor Add new price [ME…" at bounding box center [270, 98] width 541 height 375
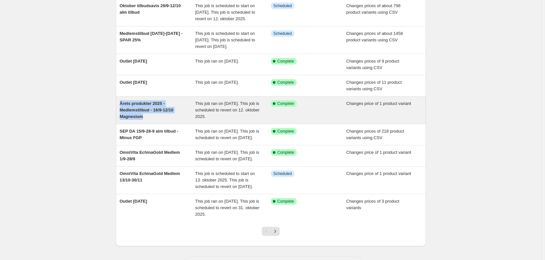
drag, startPoint x: 100, startPoint y: 122, endPoint x: 146, endPoint y: 139, distance: 49.6
click at [146, 139] on div "NA Bulk Price Editor. This page is ready NA Bulk Price Editor Add new price [ME…" at bounding box center [270, 98] width 541 height 375
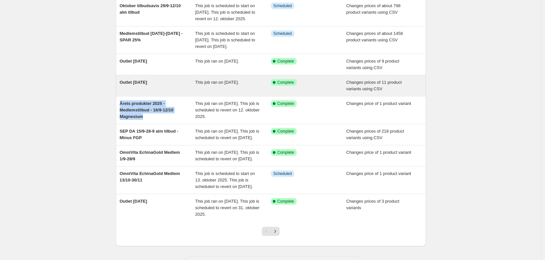
drag, startPoint x: 101, startPoint y: 105, endPoint x: 157, endPoint y: 106, distance: 56.1
click at [157, 106] on div "NA Bulk Price Editor. This page is ready NA Bulk Price Editor Add new price [ME…" at bounding box center [270, 98] width 541 height 375
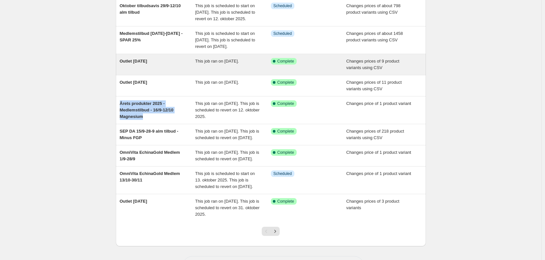
drag, startPoint x: 123, startPoint y: 82, endPoint x: 159, endPoint y: 86, distance: 36.1
click at [159, 86] on div "NA Bulk Price Editor. This page is ready NA Bulk Price Editor Add new price [ME…" at bounding box center [271, 98] width 326 height 375
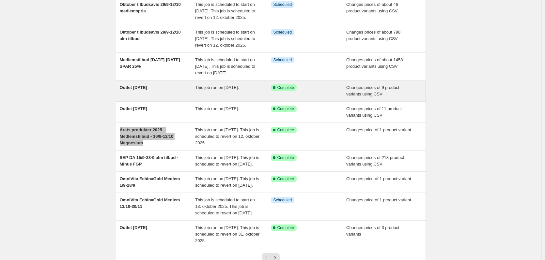
scroll to position [0, 0]
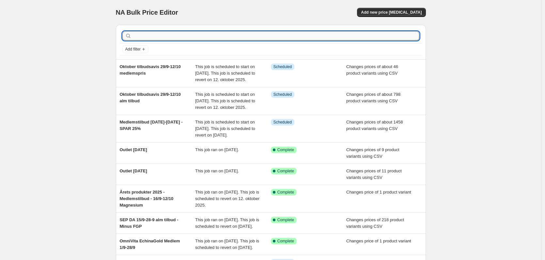
click at [263, 37] on input "text" at bounding box center [276, 35] width 286 height 9
type input "eco"
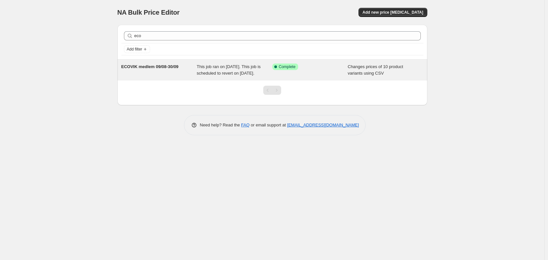
click at [161, 68] on span "ECOVIK medlem 09/08-30/09" at bounding box center [149, 66] width 57 height 5
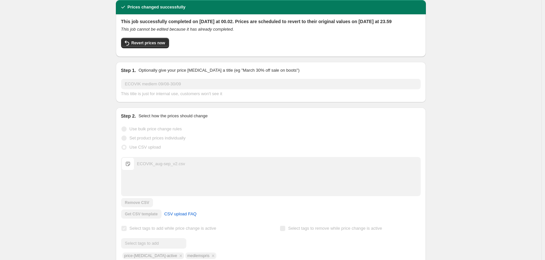
scroll to position [11, 0]
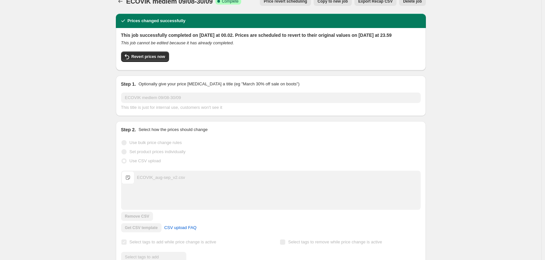
drag, startPoint x: 543, startPoint y: 36, endPoint x: 546, endPoint y: 90, distance: 53.6
click at [545, 90] on html "Home Settings Plans Skip to content ECOVIK medlem 09/08-30/09. This page is rea…" at bounding box center [272, 119] width 545 height 260
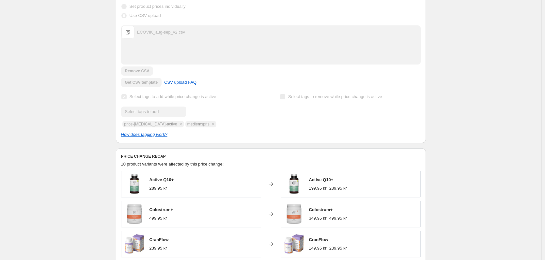
scroll to position [0, 0]
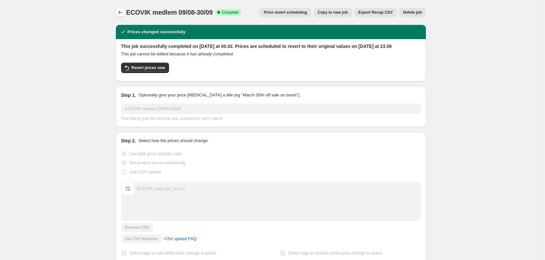
click at [122, 14] on icon "Price change jobs" at bounding box center [120, 12] width 7 height 7
